Goal: Navigation & Orientation: Go to known website

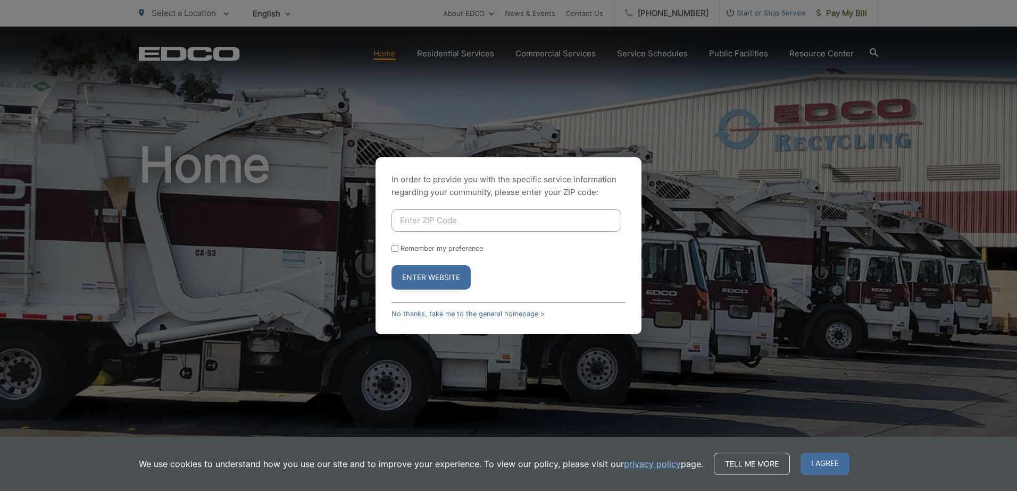
click at [821, 252] on div "In order to provide you with the specific service information regarding your co…" at bounding box center [508, 245] width 1017 height 491
click at [407, 102] on div "In order to provide you with the specific service information regarding your co…" at bounding box center [508, 245] width 1017 height 491
click at [870, 46] on div "In order to provide you with the specific service information regarding your co…" at bounding box center [508, 245] width 1017 height 491
click at [430, 285] on button "Enter Website" at bounding box center [430, 277] width 79 height 24
click at [434, 275] on button "Enter Website" at bounding box center [430, 277] width 79 height 24
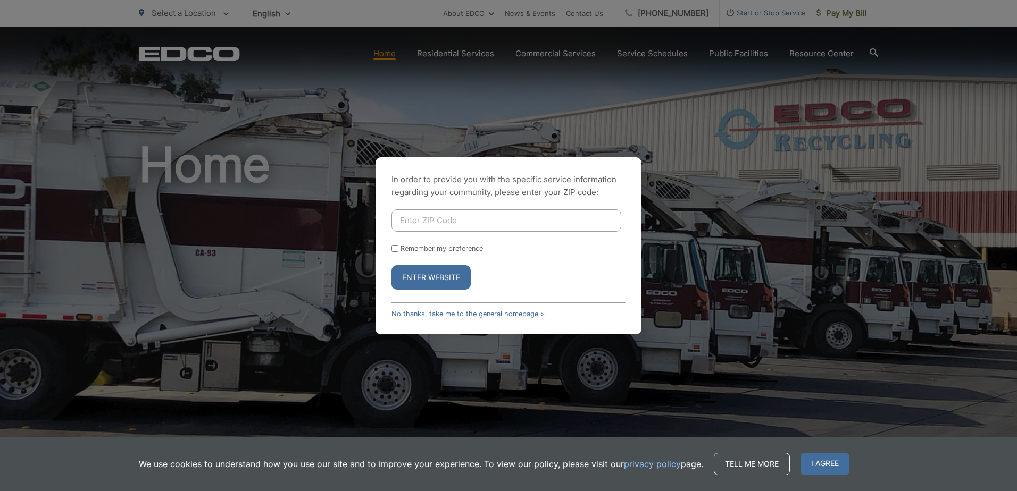
drag, startPoint x: 475, startPoint y: 314, endPoint x: 517, endPoint y: 320, distance: 42.3
click at [475, 314] on link "No thanks, take me to the general homepage >" at bounding box center [467, 314] width 153 height 8
